Goal: Task Accomplishment & Management: Use online tool/utility

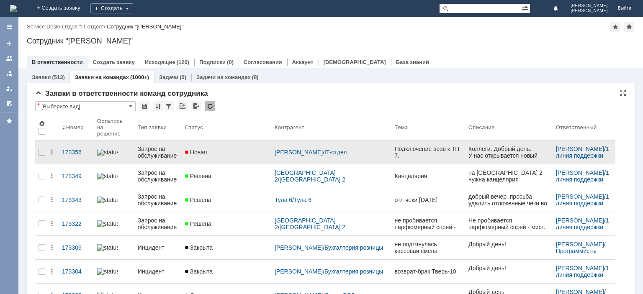
click at [170, 146] on div "Запрос на обслуживание" at bounding box center [158, 152] width 41 height 13
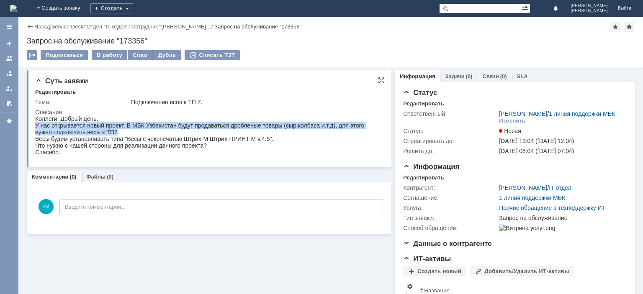
drag, startPoint x: 116, startPoint y: 133, endPoint x: 31, endPoint y: 126, distance: 85.3
click at [35, 126] on html "Коллеги. Добрый день. У нас открывается новый проект. В МБК Узбекистан будут пр…" at bounding box center [208, 136] width 346 height 40
click at [190, 125] on div "Коллеги. Добрый день. У нас открывается новый проект. В МБК Узбекистан будут пр…" at bounding box center [208, 136] width 346 height 40
drag, startPoint x: 136, startPoint y: 135, endPoint x: 33, endPoint y: 126, distance: 103.4
click at [35, 126] on html "Коллеги. Добрый день. У нас открывается новый проект. В МБК Узбекистан будут пр…" at bounding box center [208, 136] width 346 height 40
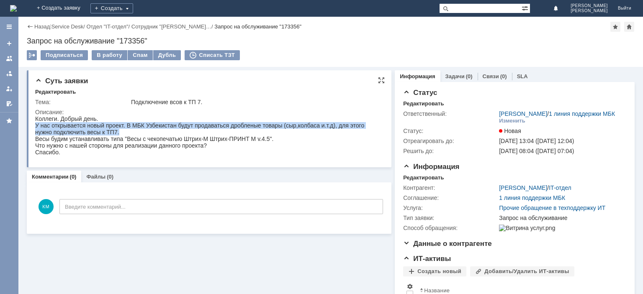
click at [36, 133] on div "Коллеги. Добрый день. У нас открывается новый проект. В МБК Узбекистан будут пр…" at bounding box center [208, 136] width 346 height 40
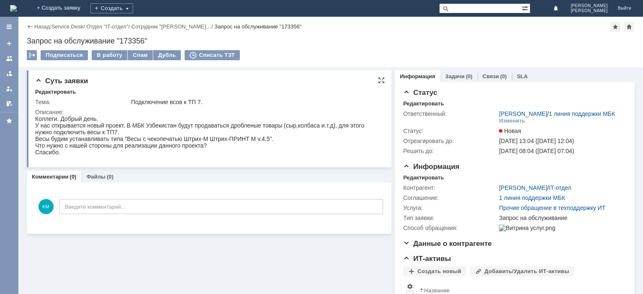
drag, startPoint x: 69, startPoint y: 255, endPoint x: 178, endPoint y: 128, distance: 166.8
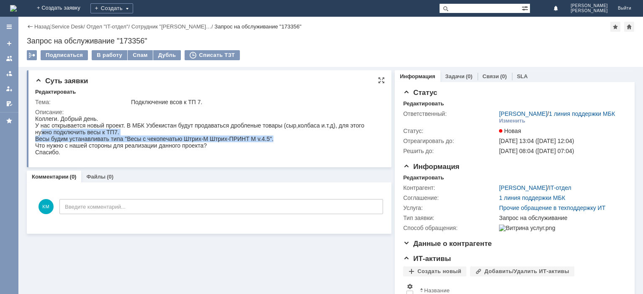
drag, startPoint x: 41, startPoint y: 136, endPoint x: 290, endPoint y: 143, distance: 249.2
click at [290, 143] on div "Коллеги. Добрый день. У нас открывается новый проект. В МБК Узбекистан будут пр…" at bounding box center [208, 136] width 346 height 40
click at [213, 135] on div "Коллеги. Добрый день. У нас открывается новый проект. В МБК Узбекистан будут пр…" at bounding box center [208, 136] width 346 height 40
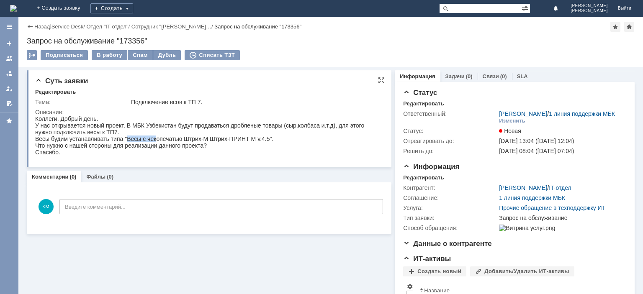
drag, startPoint x: 127, startPoint y: 141, endPoint x: 157, endPoint y: 141, distance: 30.6
click at [157, 141] on div "Коллеги. Добрый день. У нас открывается новый проект. В МБК Узбекистан будут пр…" at bounding box center [208, 136] width 346 height 40
click at [106, 56] on div "В работу" at bounding box center [110, 55] width 36 height 10
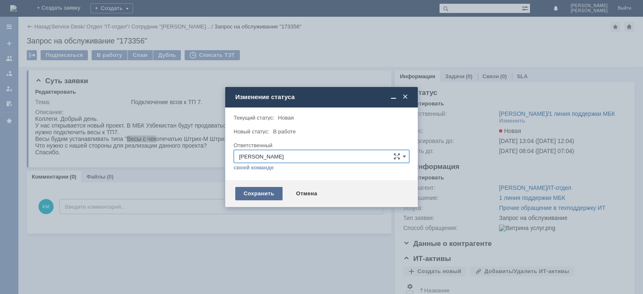
click at [254, 196] on div "Сохранить" at bounding box center [258, 193] width 47 height 13
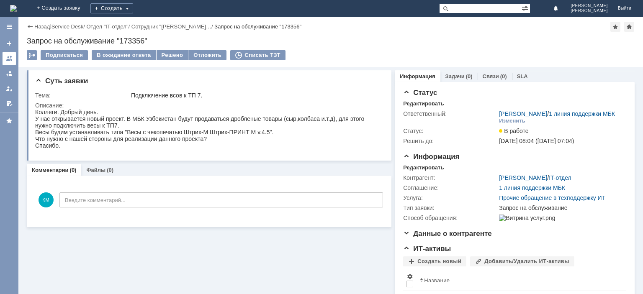
click at [9, 59] on div at bounding box center [9, 58] width 7 height 7
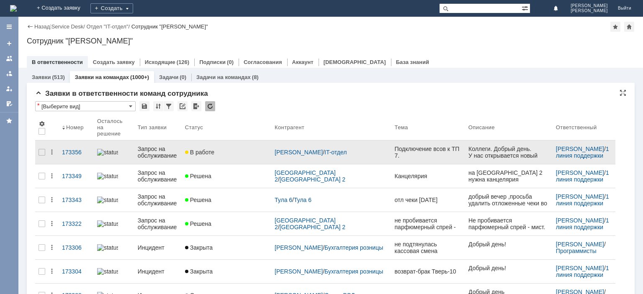
click at [158, 148] on div "Запрос на обслуживание" at bounding box center [158, 152] width 41 height 13
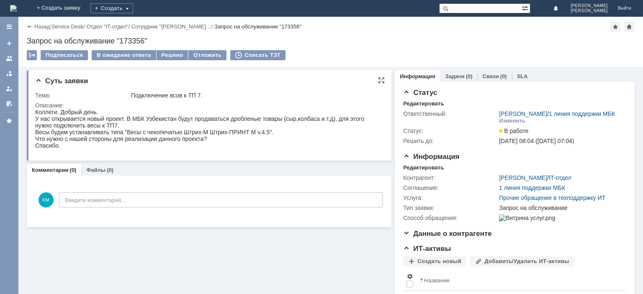
drag, startPoint x: 210, startPoint y: 133, endPoint x: 269, endPoint y: 138, distance: 58.8
click at [269, 138] on div "Коллеги. Добрый день. У нас открывается новый проект. В МБК Узбекистан будут пр…" at bounding box center [208, 129] width 346 height 40
click at [227, 134] on div "Коллеги. Добрый день. У нас открывается новый проект. В МБК Узбекистан будут пр…" at bounding box center [208, 129] width 346 height 40
drag, startPoint x: 153, startPoint y: 133, endPoint x: 270, endPoint y: 134, distance: 116.8
click at [270, 134] on div "Коллеги. Добрый день. У нас открывается новый проект. В МБК Узбекистан будут пр…" at bounding box center [208, 129] width 346 height 40
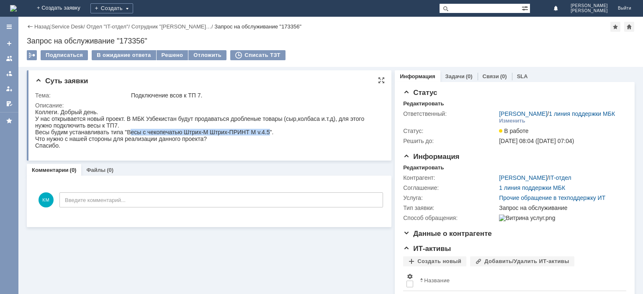
copy div "есы с чекопечатью Штрих-М Штрих-ПРИНТ M v.4.5"
click at [470, 11] on input "text" at bounding box center [480, 8] width 82 height 10
type input "173218"
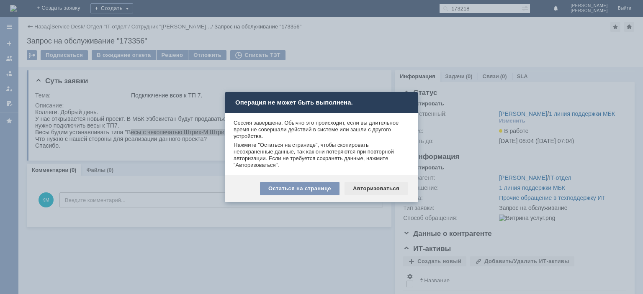
click at [370, 192] on div "Авторизоваться" at bounding box center [376, 188] width 63 height 13
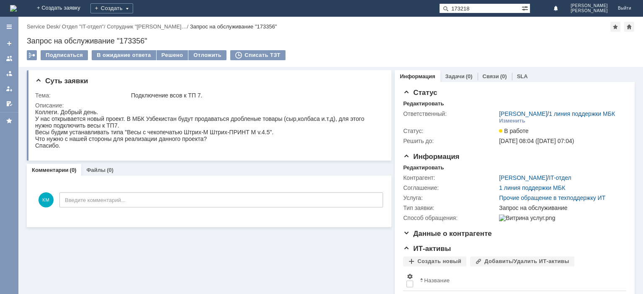
type input "173218"
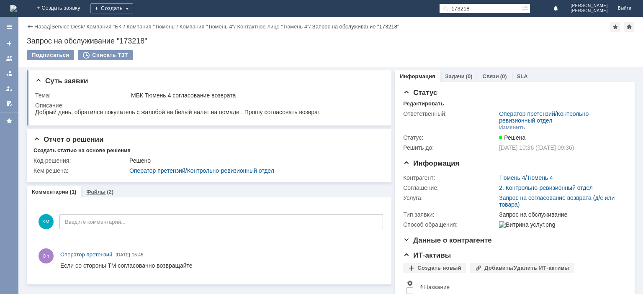
click at [100, 190] on link "Файлы" at bounding box center [95, 192] width 19 height 6
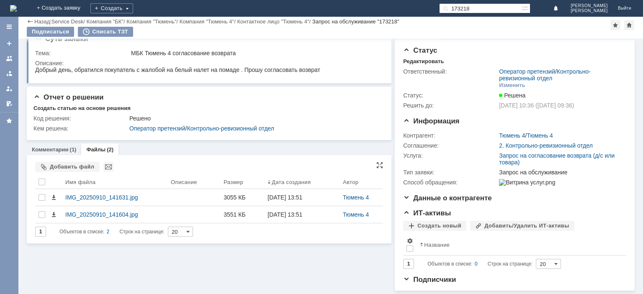
scroll to position [19, 0]
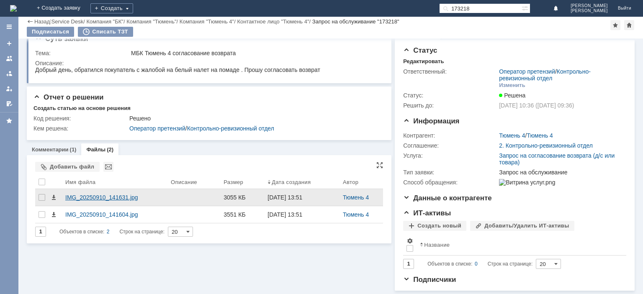
click at [112, 194] on div "IMG_20250910_141631.jpg" at bounding box center [114, 197] width 99 height 7
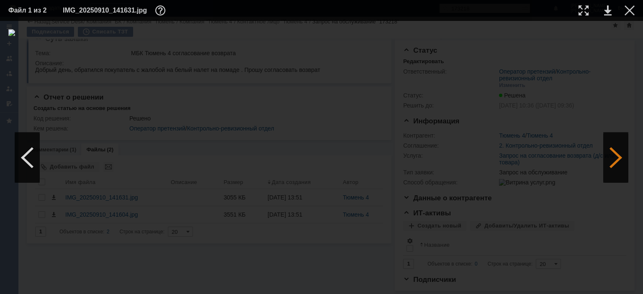
click at [611, 162] on div at bounding box center [615, 158] width 25 height 50
click at [167, 37] on div at bounding box center [321, 157] width 626 height 257
click at [636, 13] on table "Файл 2 из 2 IMG_20250910_141604.jpg" at bounding box center [321, 10] width 643 height 21
click at [628, 10] on div at bounding box center [630, 10] width 10 height 10
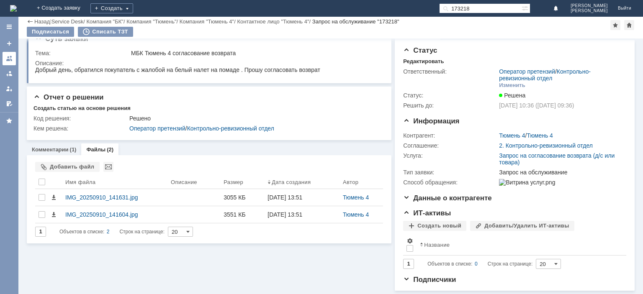
click at [9, 59] on div at bounding box center [9, 58] width 7 height 7
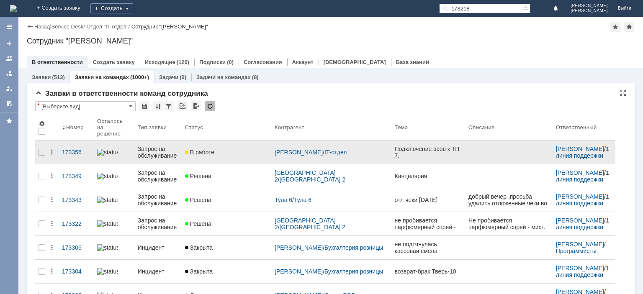
click at [160, 151] on div "Запрос на обслуживание" at bounding box center [158, 152] width 41 height 13
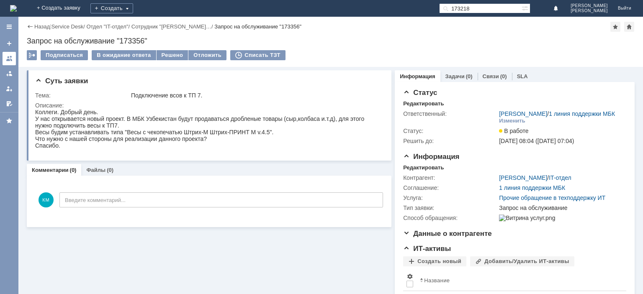
click at [13, 57] on link at bounding box center [9, 58] width 13 height 13
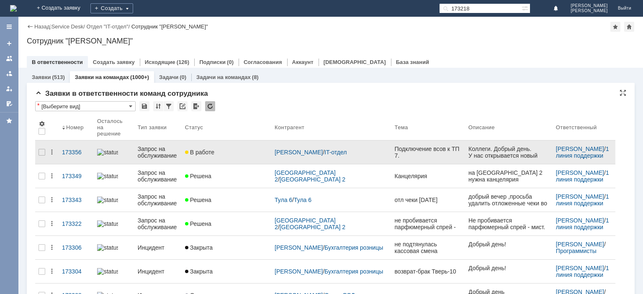
click at [160, 148] on div "Запрос на обслуживание" at bounding box center [158, 152] width 41 height 13
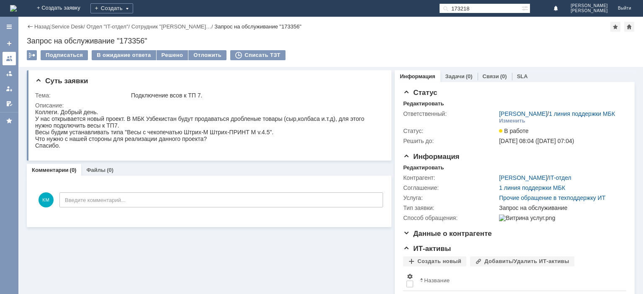
click at [12, 57] on div at bounding box center [9, 58] width 7 height 7
